Goal: Task Accomplishment & Management: Use online tool/utility

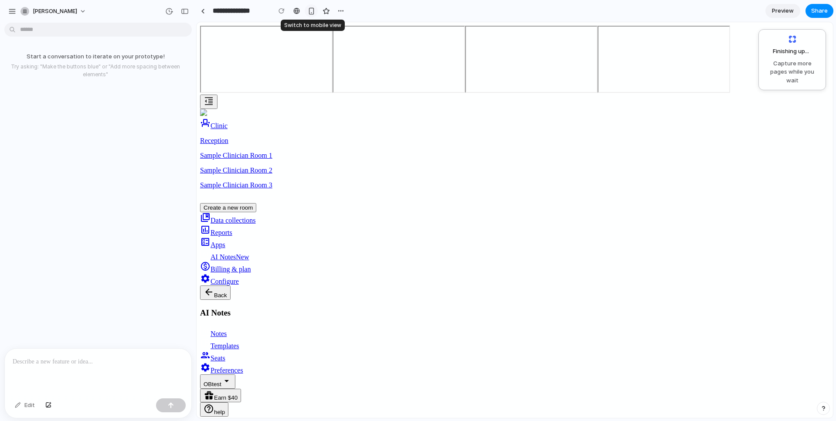
click at [309, 9] on div "button" at bounding box center [311, 10] width 7 height 7
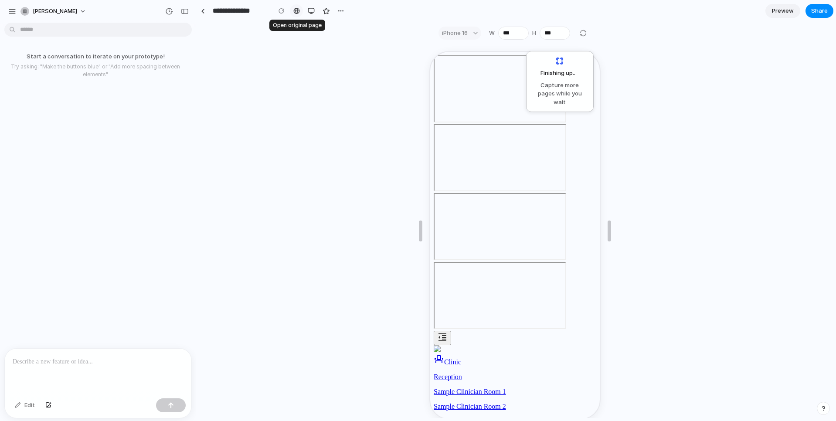
click at [293, 12] on div at bounding box center [296, 10] width 7 height 7
click at [312, 9] on div "button" at bounding box center [311, 10] width 7 height 7
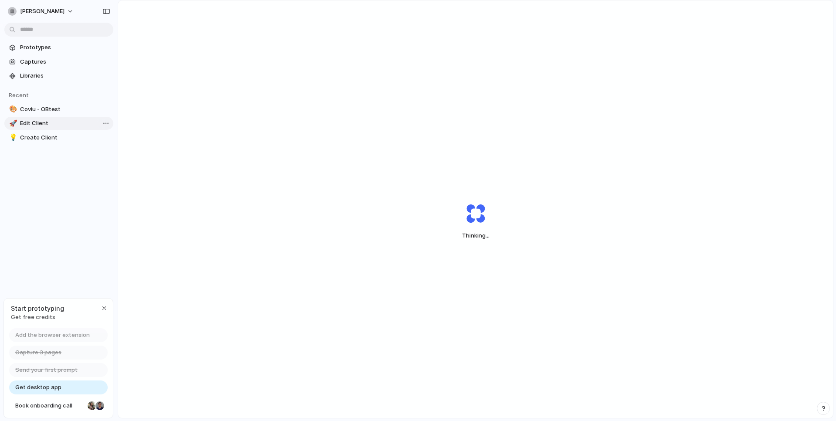
click at [36, 125] on span "Edit Client" at bounding box center [65, 123] width 90 height 9
click at [37, 108] on span "Coviu - OBtest" at bounding box center [65, 109] width 90 height 9
